Goal: Task Accomplishment & Management: Use online tool/utility

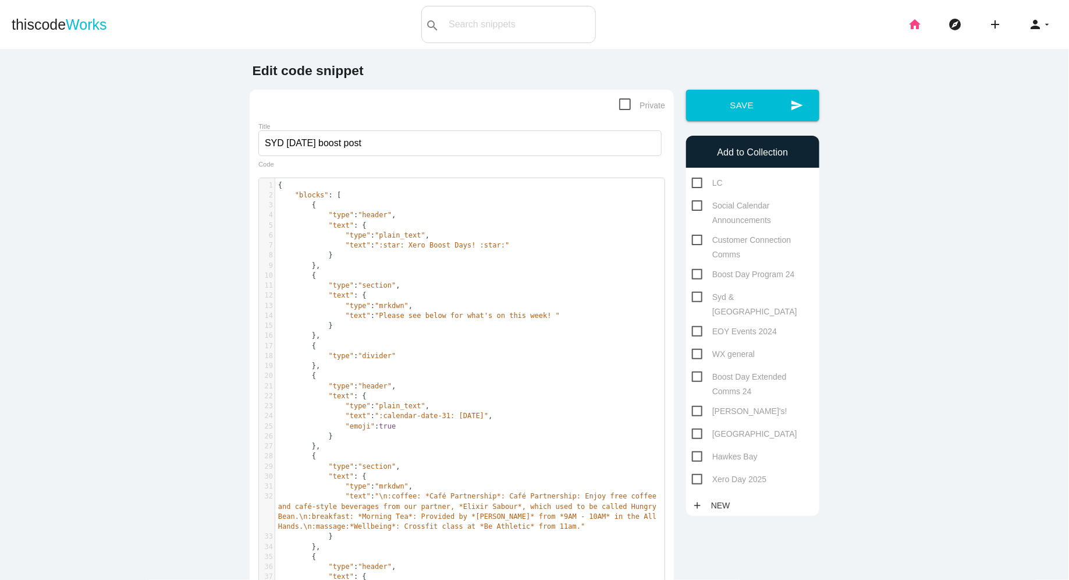
click at [910, 18] on icon "home" at bounding box center [915, 24] width 14 height 37
click at [912, 17] on icon "home" at bounding box center [915, 24] width 14 height 37
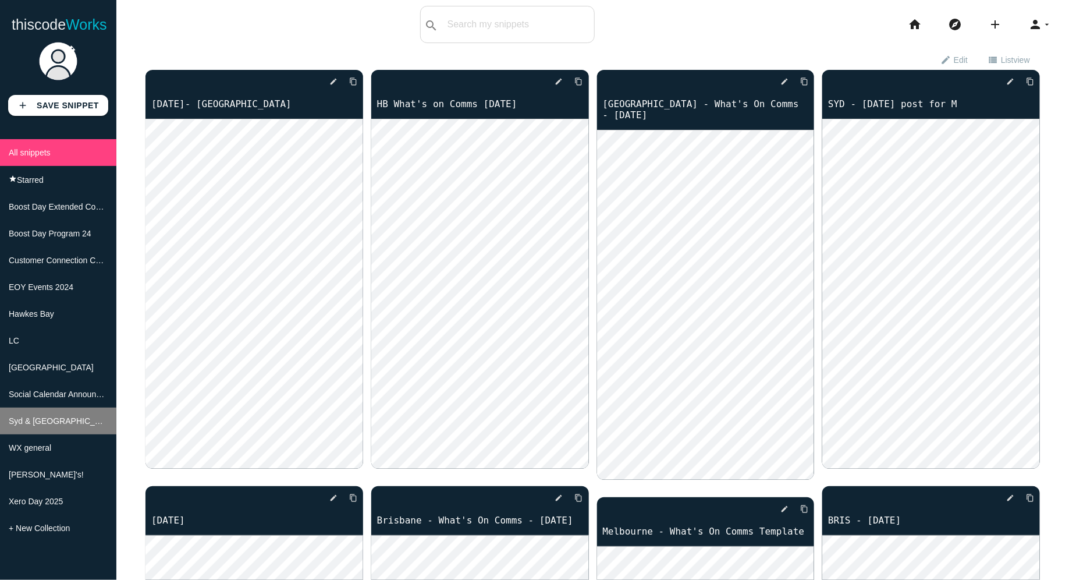
click at [62, 425] on span "Syd & [GEOGRAPHIC_DATA]" at bounding box center [63, 420] width 109 height 9
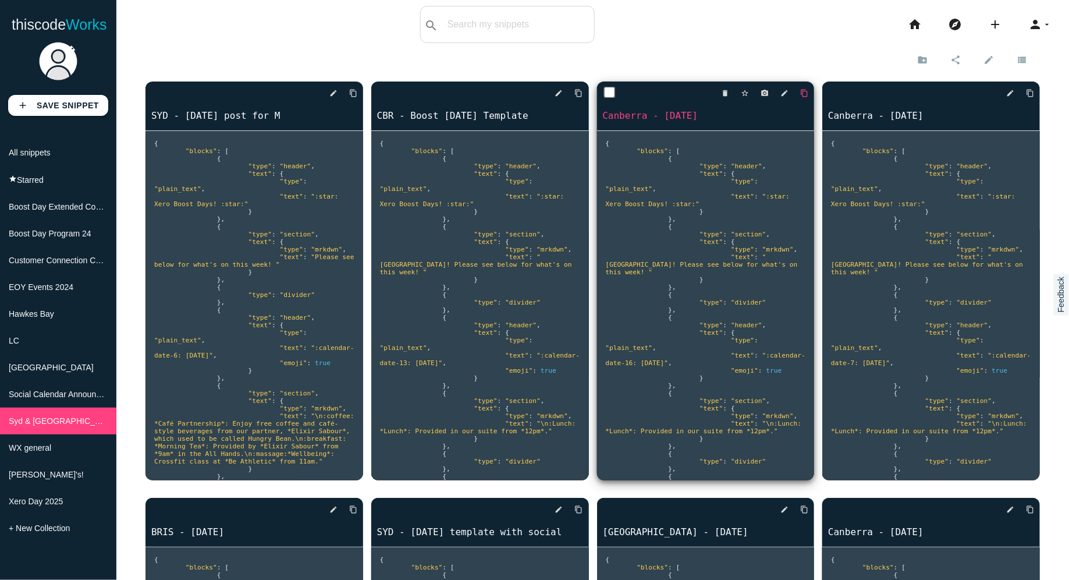
click at [807, 98] on icon "content_copy" at bounding box center [804, 93] width 8 height 21
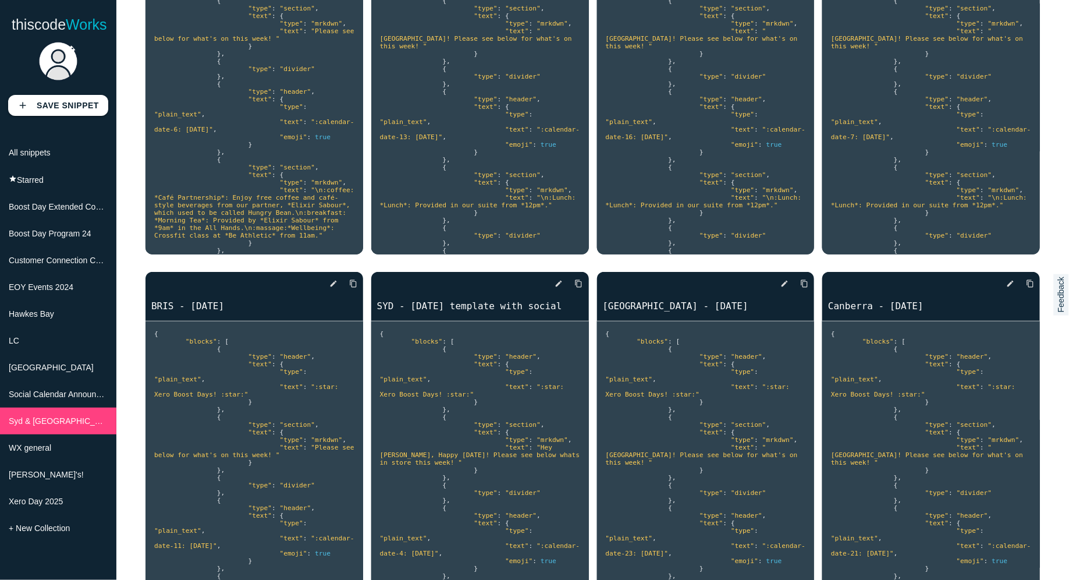
scroll to position [225, 0]
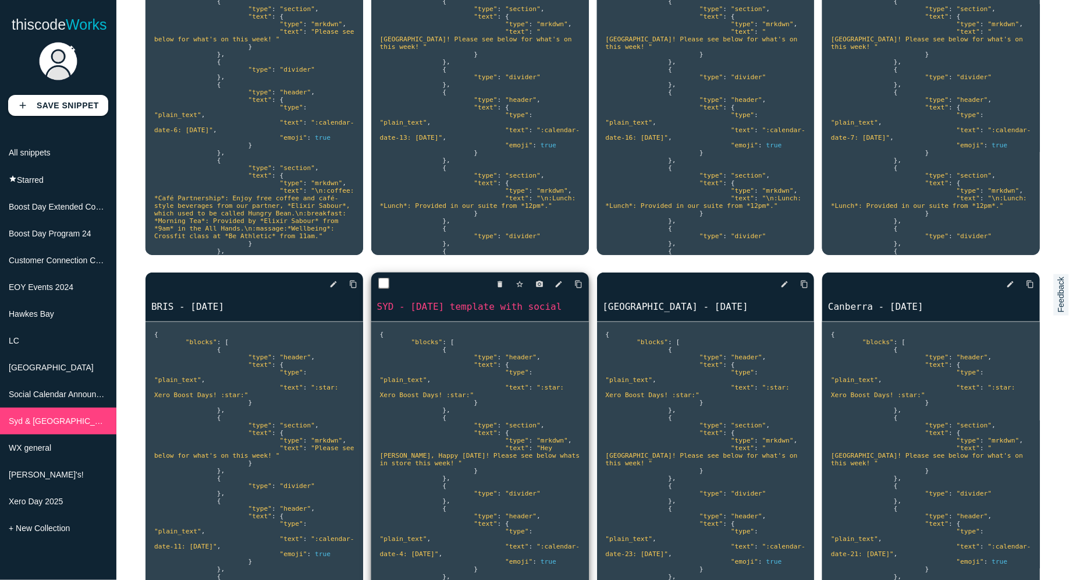
click at [584, 282] on div "delete star_border photo_camera edit content_copy" at bounding box center [480, 283] width 218 height 23
click at [580, 285] on icon "content_copy" at bounding box center [579, 283] width 8 height 21
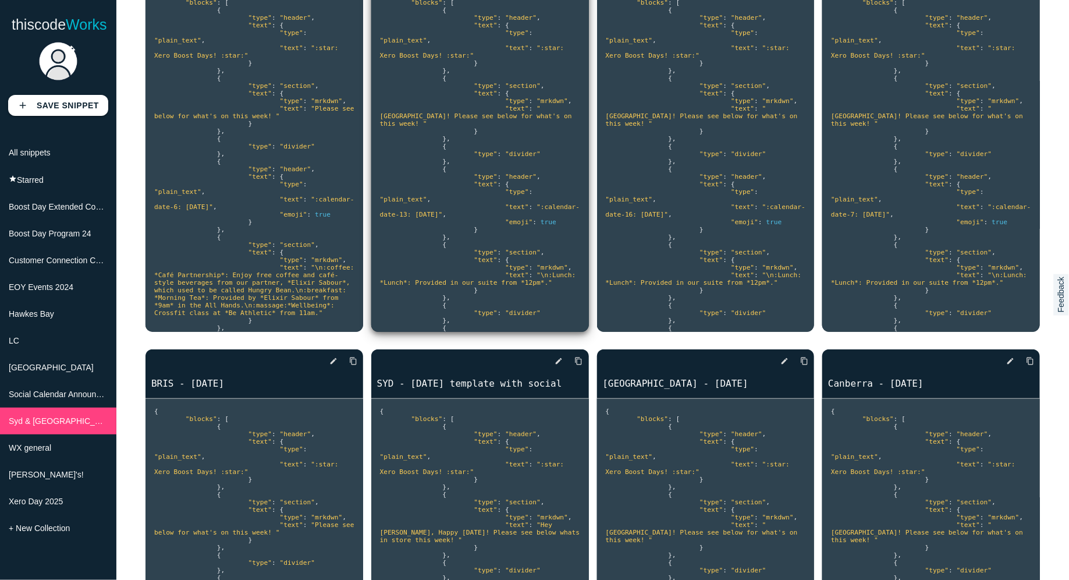
scroll to position [16, 0]
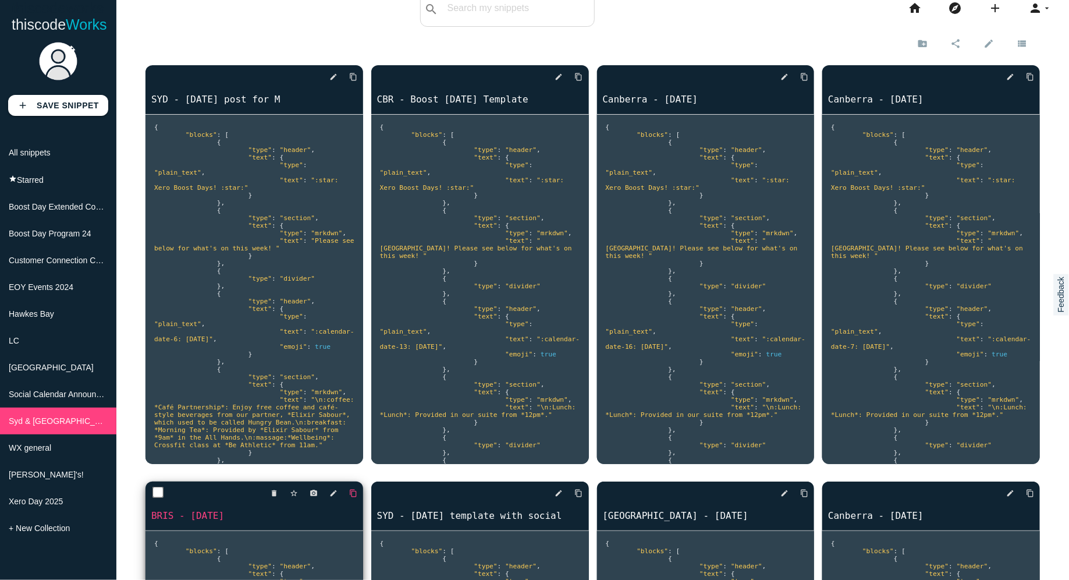
click at [351, 492] on icon "content_copy" at bounding box center [353, 492] width 8 height 21
